Goal: Task Accomplishment & Management: Manage account settings

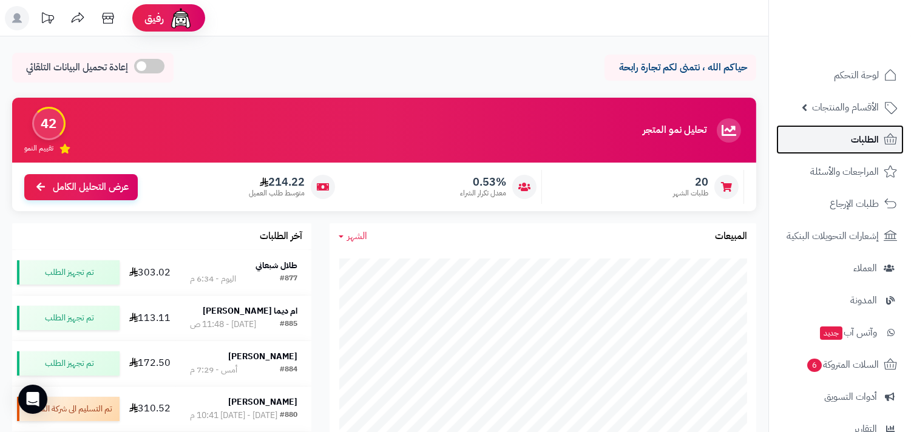
click at [806, 141] on link "الطلبات" at bounding box center [839, 139] width 127 height 29
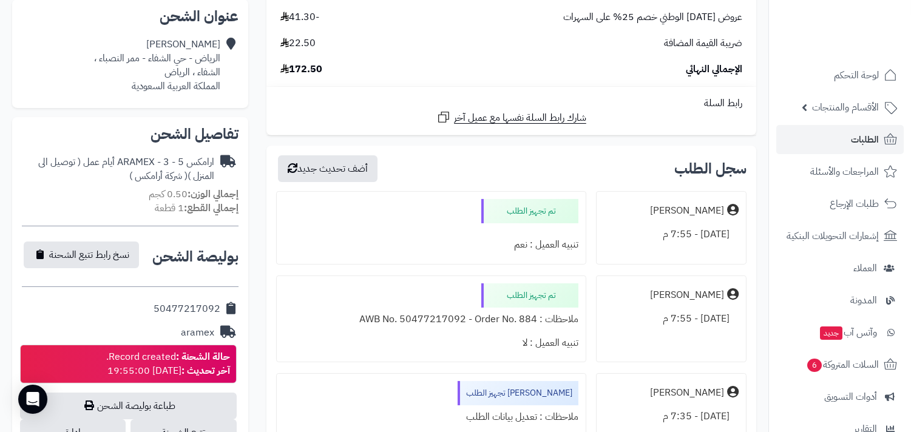
scroll to position [404, 0]
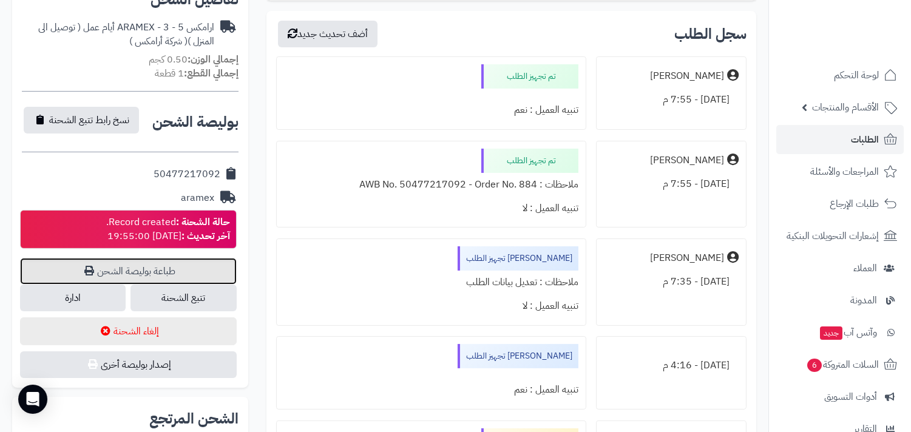
click at [160, 269] on link "طباعة بوليصة الشحن" at bounding box center [128, 271] width 217 height 27
